Goal: Transaction & Acquisition: Purchase product/service

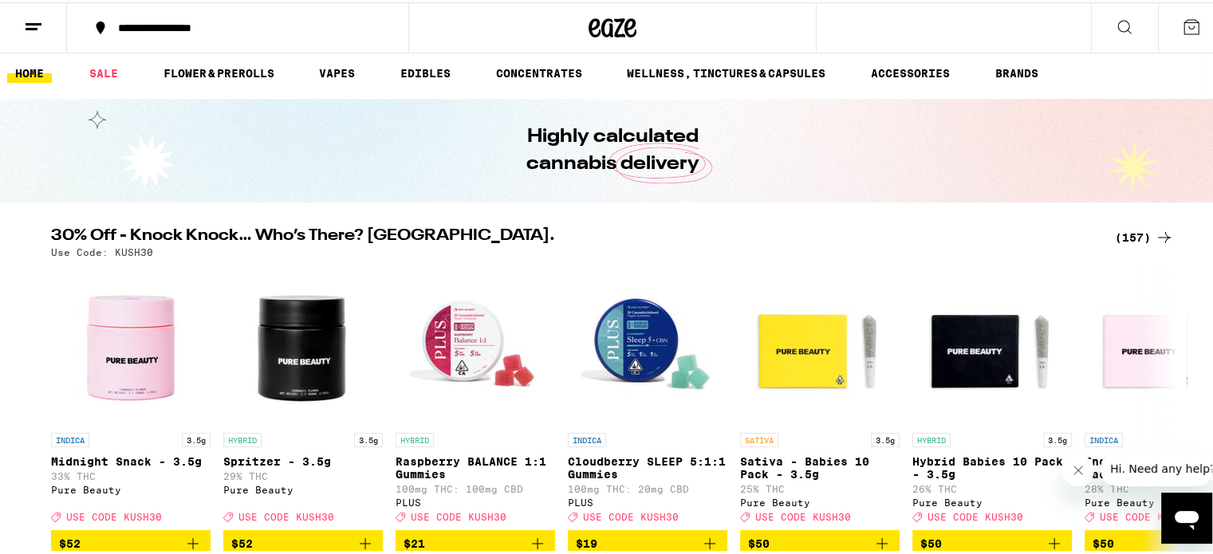
scroll to position [6, 0]
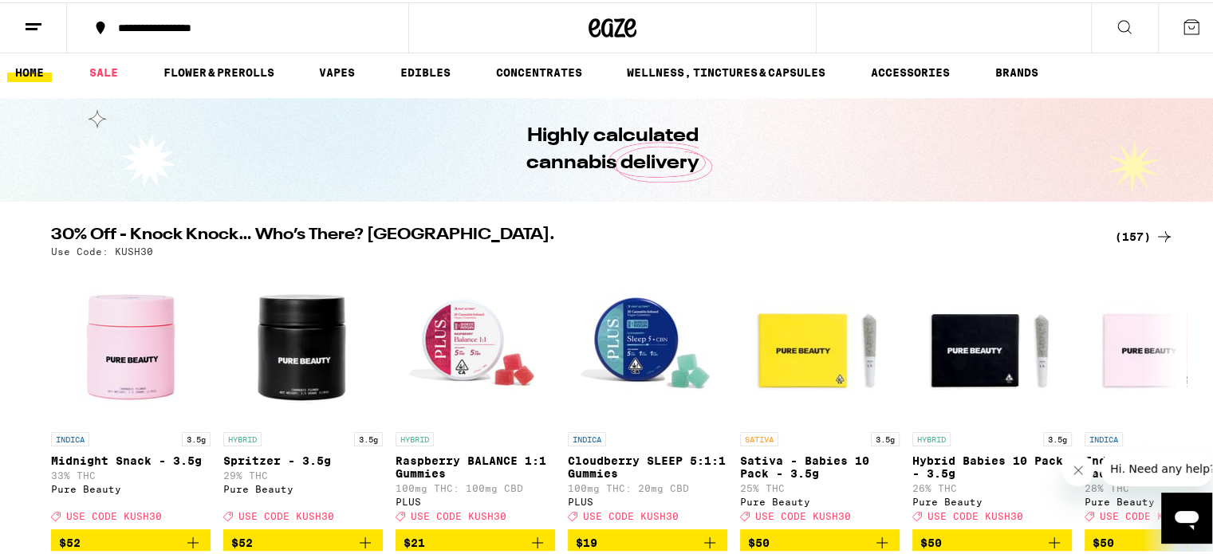
click at [1133, 239] on div "(157)" at bounding box center [1144, 234] width 59 height 19
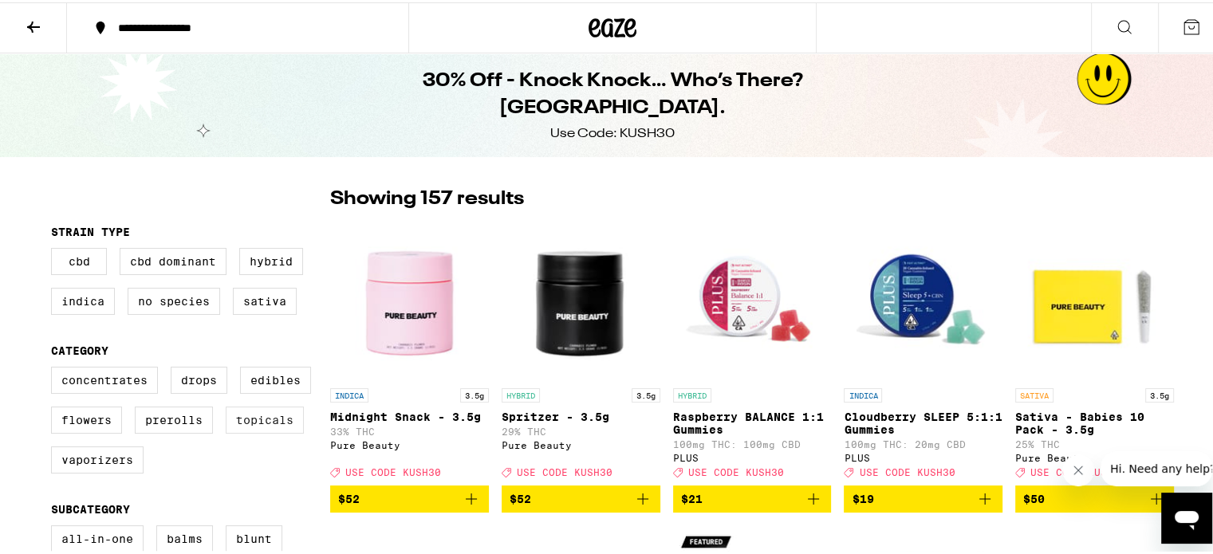
click at [259, 417] on label "Topicals" at bounding box center [265, 417] width 78 height 27
click at [55, 368] on input "Topicals" at bounding box center [54, 367] width 1 height 1
checkbox input "true"
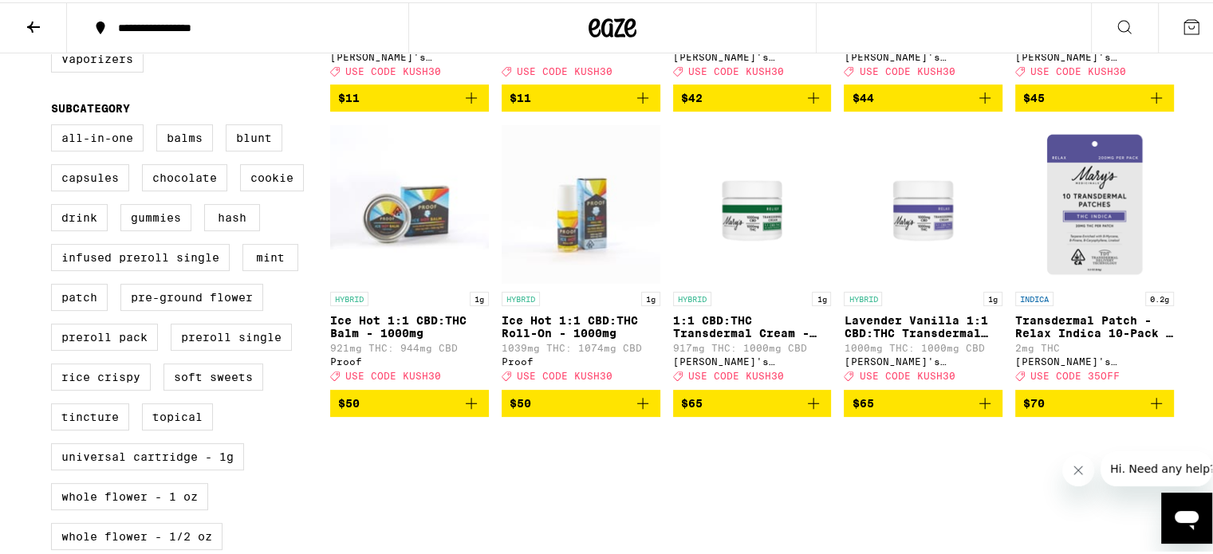
scroll to position [51, 0]
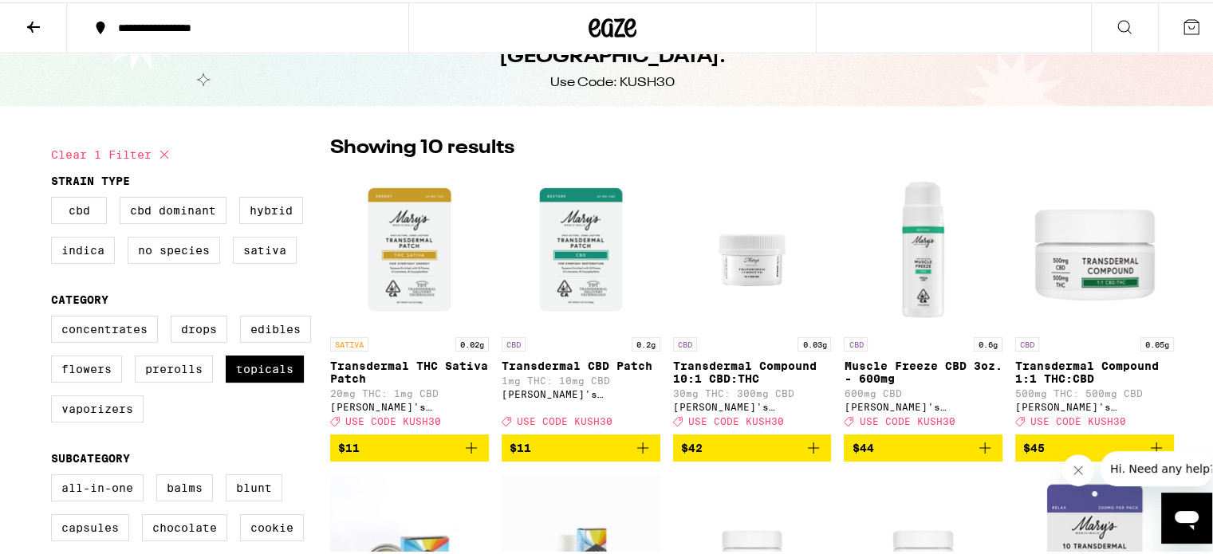
click at [931, 251] on img "Open page for Muscle Freeze CBD 3oz. - 600mg from Mary's Medicinals" at bounding box center [923, 248] width 159 height 160
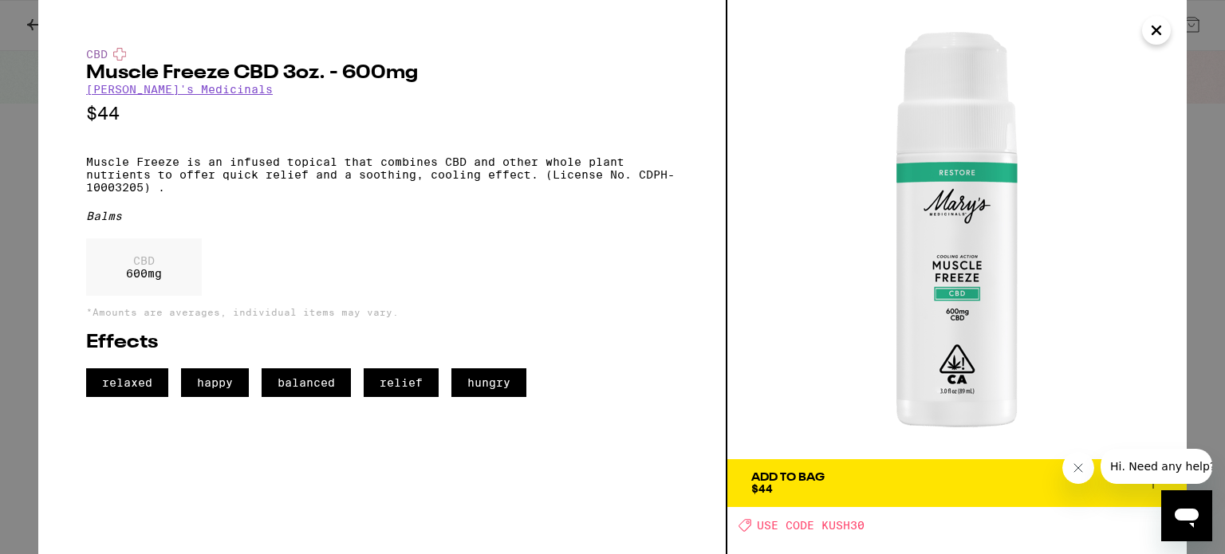
click at [1158, 31] on icon "Close" at bounding box center [1157, 30] width 8 height 8
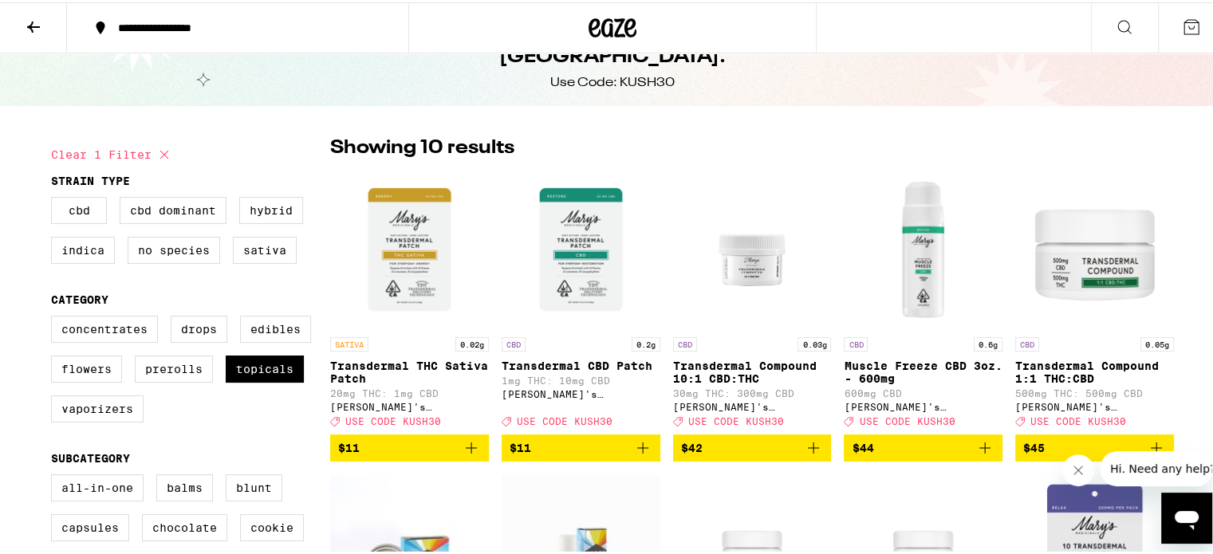
click at [32, 19] on icon at bounding box center [33, 24] width 13 height 11
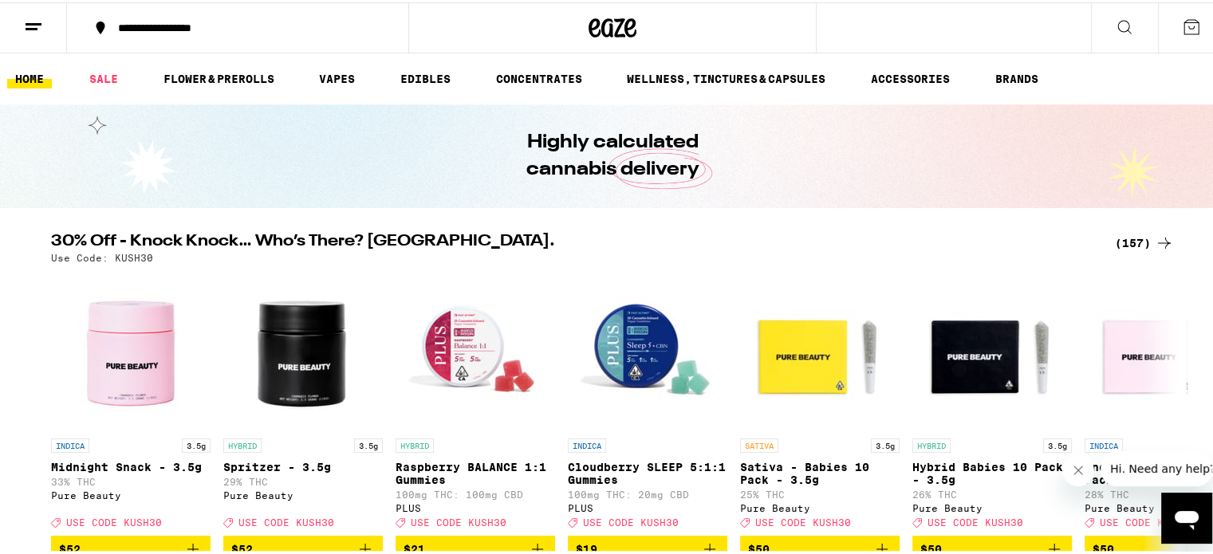
click at [1123, 244] on div "(157)" at bounding box center [1144, 240] width 59 height 19
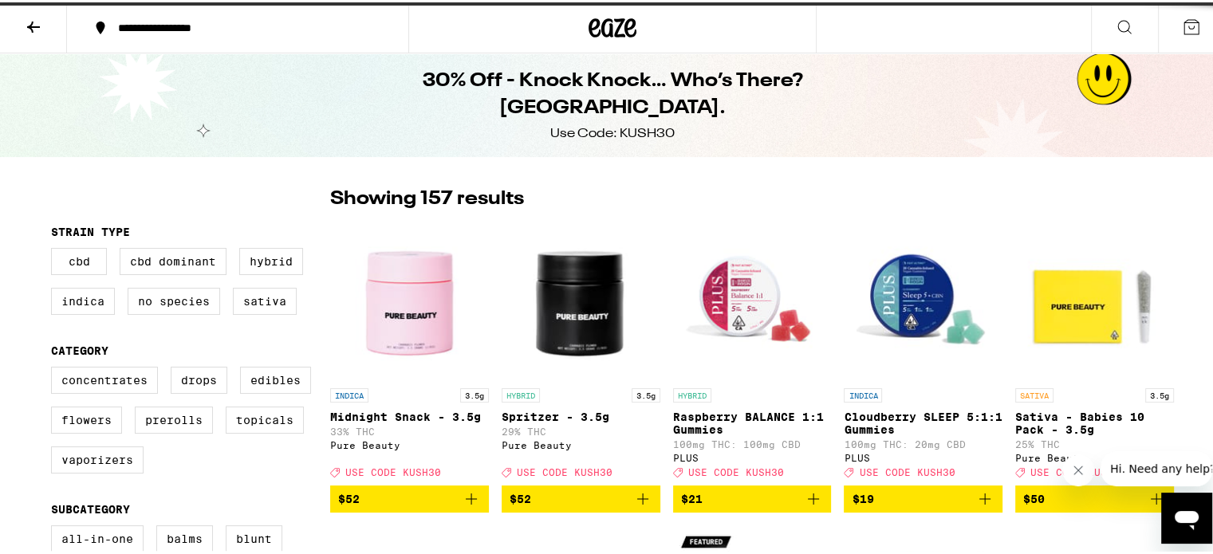
click at [1160, 234] on img "Open page for Sativa - Babies 10 Pack - 3.5g from Pure Beauty" at bounding box center [1095, 299] width 159 height 160
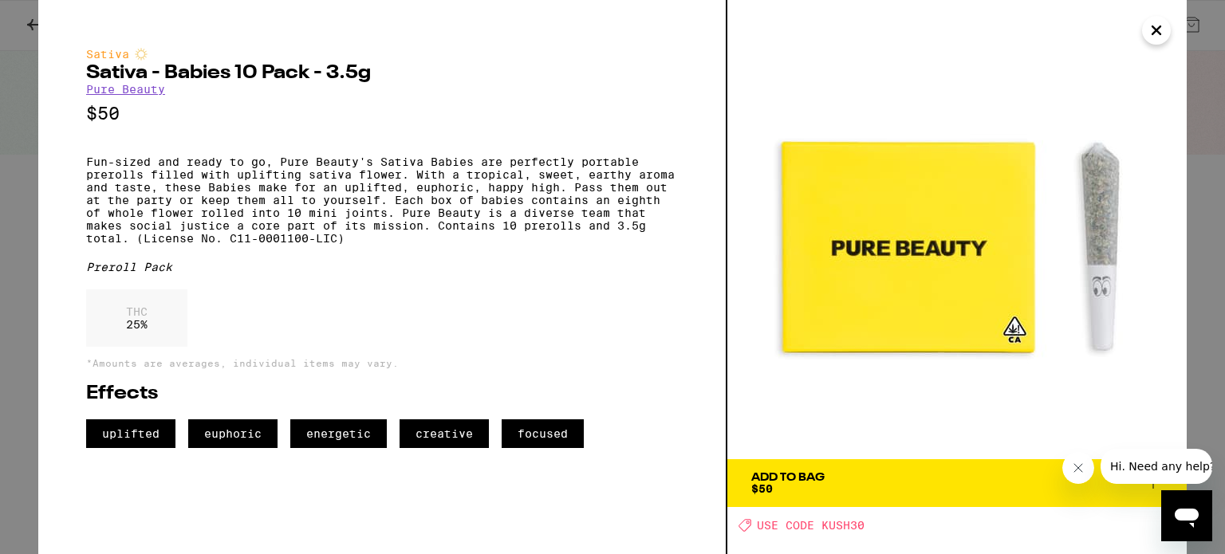
click at [1163, 30] on icon "Close" at bounding box center [1156, 30] width 19 height 24
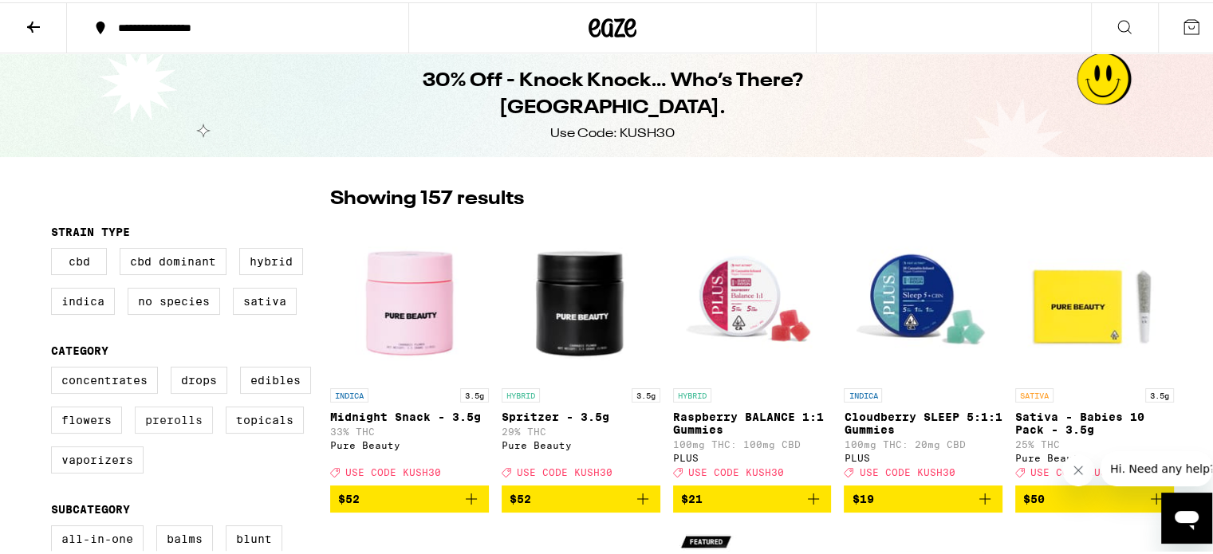
click at [158, 424] on label "Prerolls" at bounding box center [174, 417] width 78 height 27
click at [55, 368] on input "Prerolls" at bounding box center [54, 367] width 1 height 1
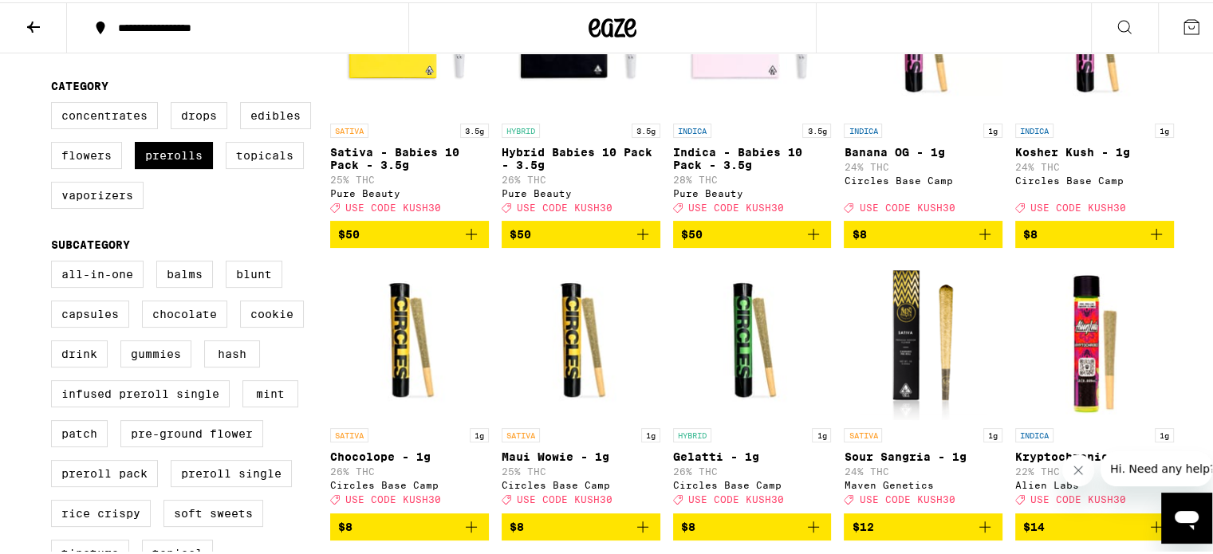
scroll to position [258, 0]
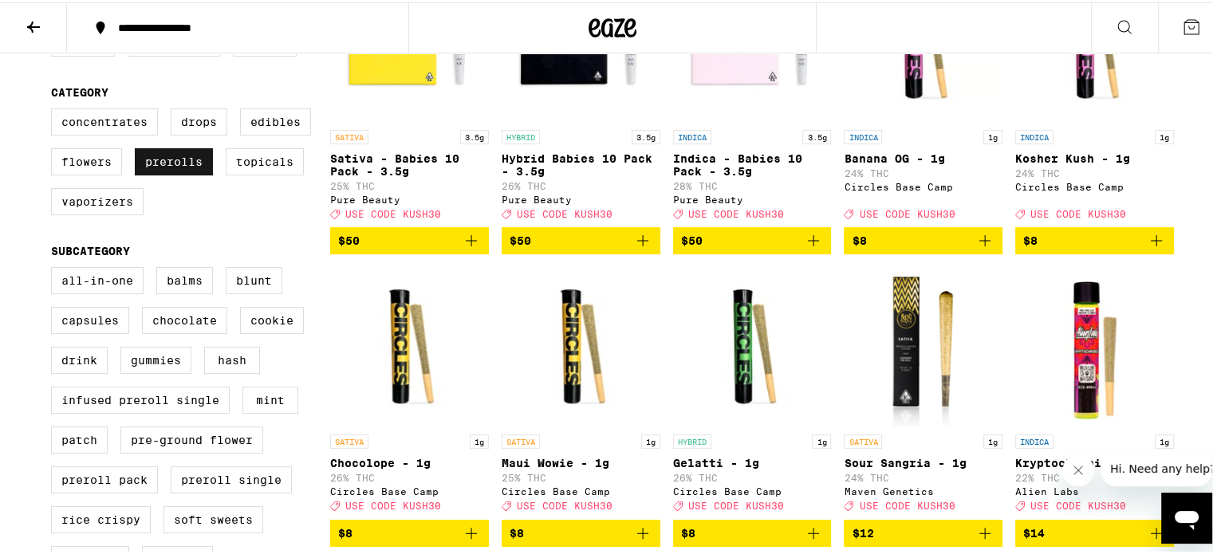
click at [199, 166] on label "Prerolls" at bounding box center [174, 159] width 78 height 27
click at [55, 109] on input "Prerolls" at bounding box center [54, 109] width 1 height 1
checkbox input "false"
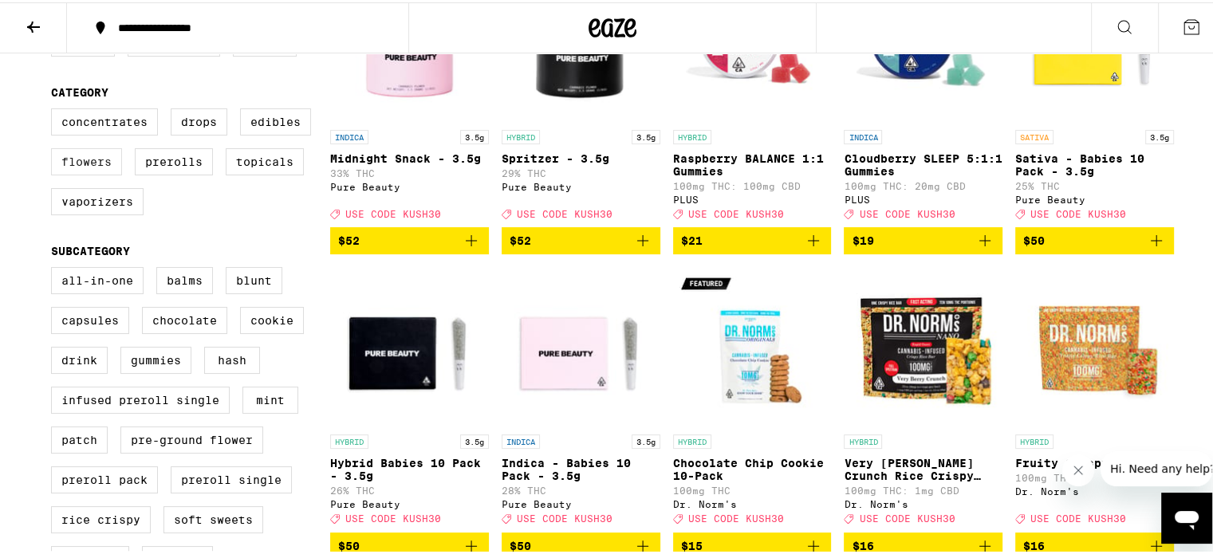
click at [68, 165] on label "Flowers" at bounding box center [86, 159] width 71 height 27
click at [55, 109] on input "Flowers" at bounding box center [54, 109] width 1 height 1
checkbox input "true"
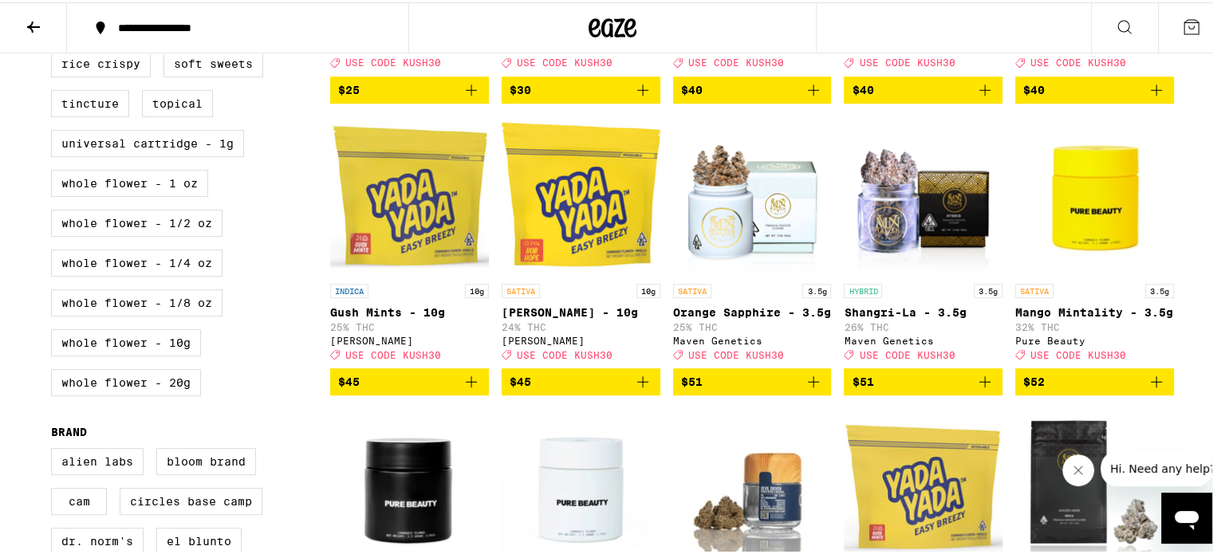
scroll to position [717, 0]
